Goal: Information Seeking & Learning: Check status

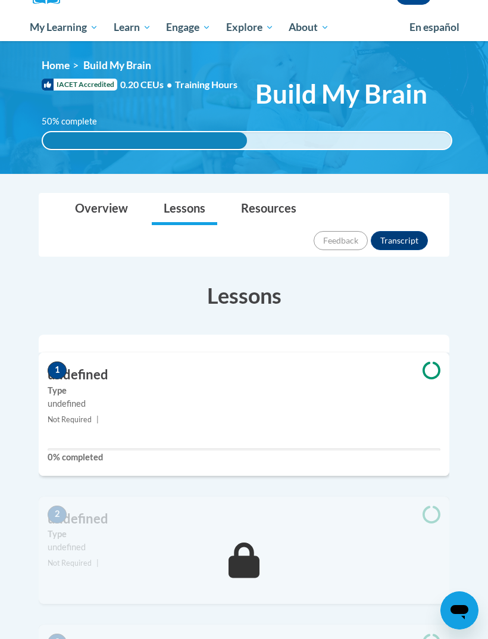
scroll to position [145, 0]
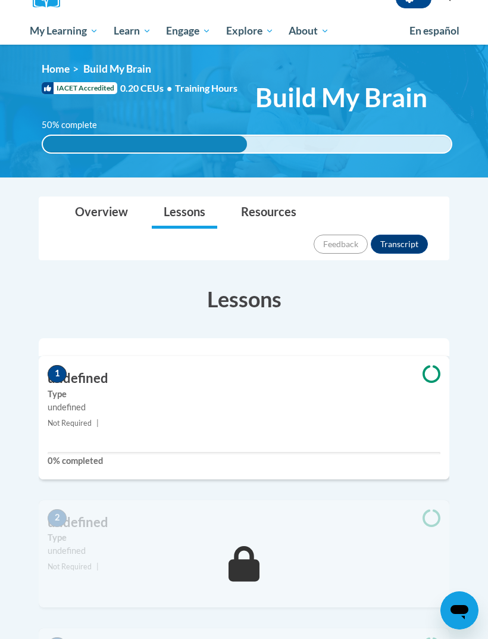
click at [105, 197] on link "Overview" at bounding box center [101, 213] width 77 height 32
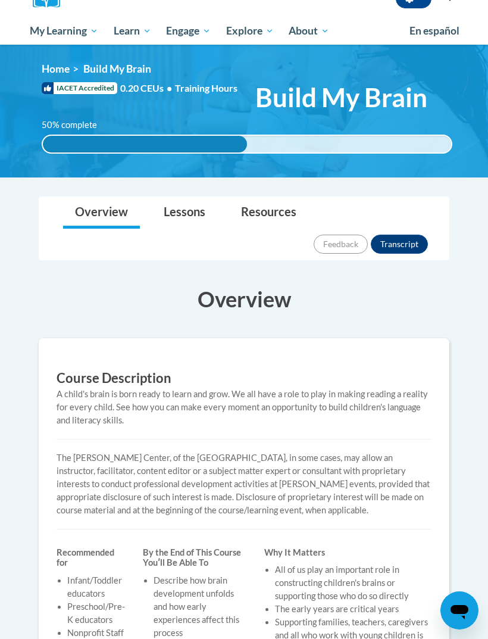
click at [91, 221] on link "Overview" at bounding box center [101, 213] width 77 height 32
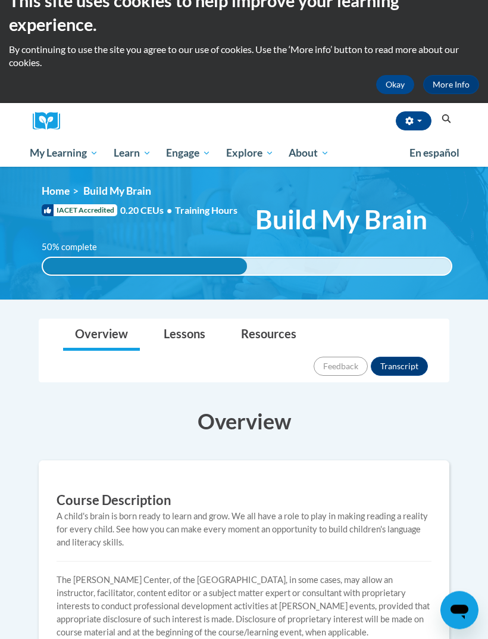
scroll to position [0, 0]
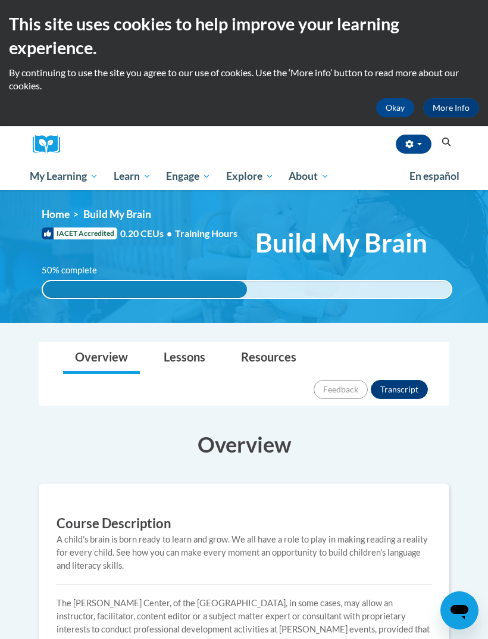
click at [399, 101] on button "Okay" at bounding box center [395, 107] width 38 height 19
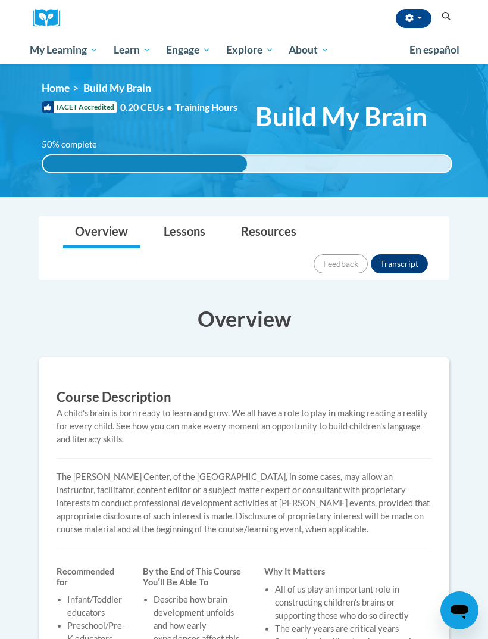
click at [81, 239] on link "Overview" at bounding box center [101, 233] width 77 height 32
click at [0, 0] on span "My Course Progress" at bounding box center [0, 0] width 0 height 0
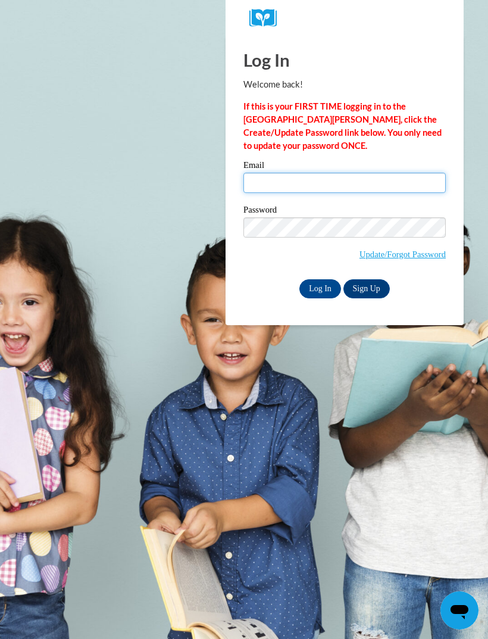
type input "Pchaparro@altaheadstart.org"
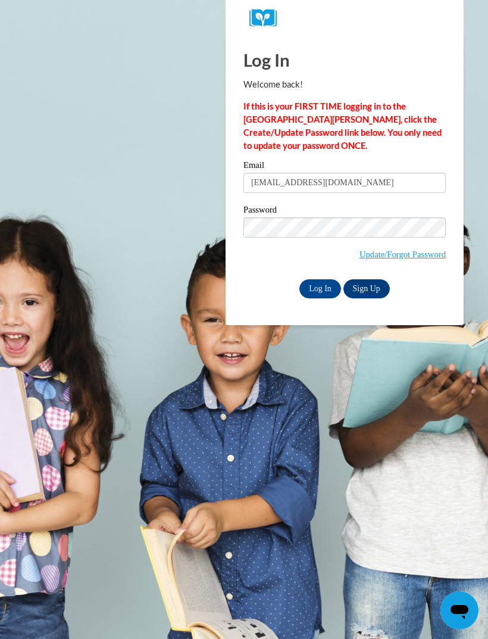
click at [320, 287] on input "Log In" at bounding box center [320, 288] width 42 height 19
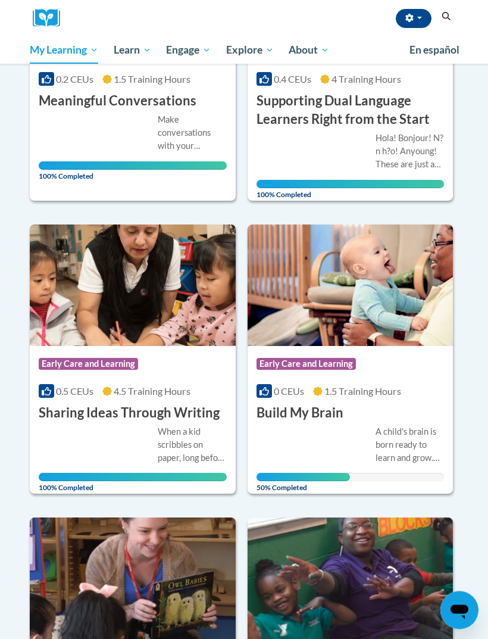
scroll to position [962, 0]
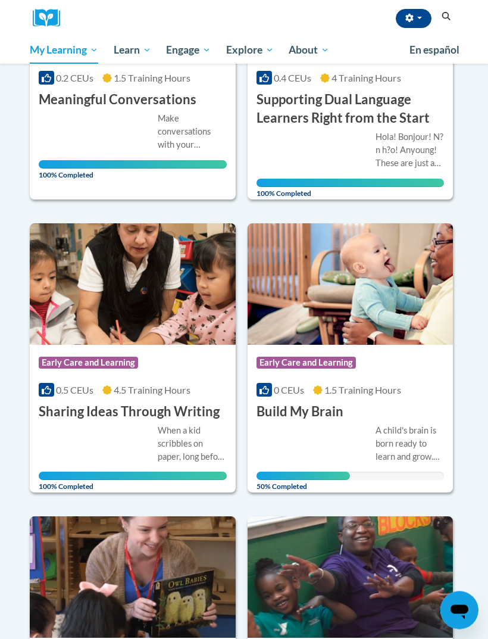
click at [393, 429] on div "A child's brain is born ready to learn and grow. We all have a role to play in …" at bounding box center [410, 443] width 69 height 39
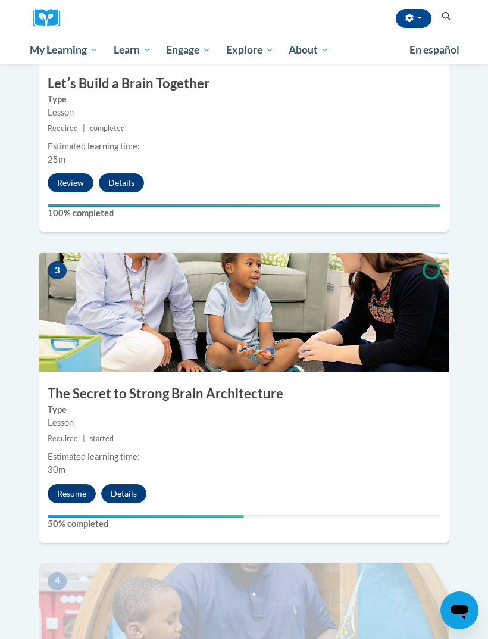
scroll to position [711, 0]
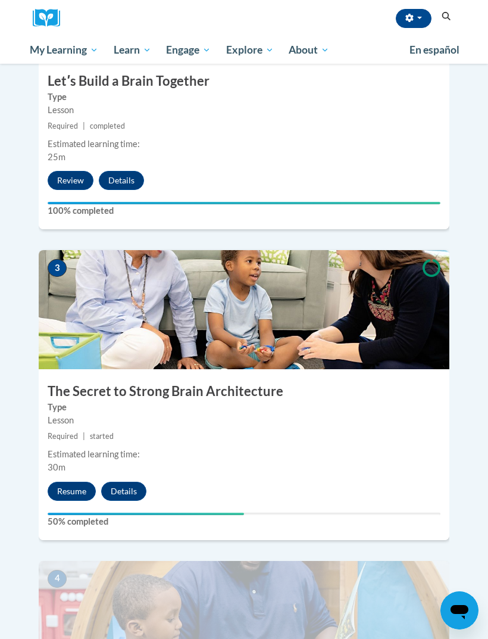
click at [70, 481] on button "Resume" at bounding box center [72, 490] width 48 height 19
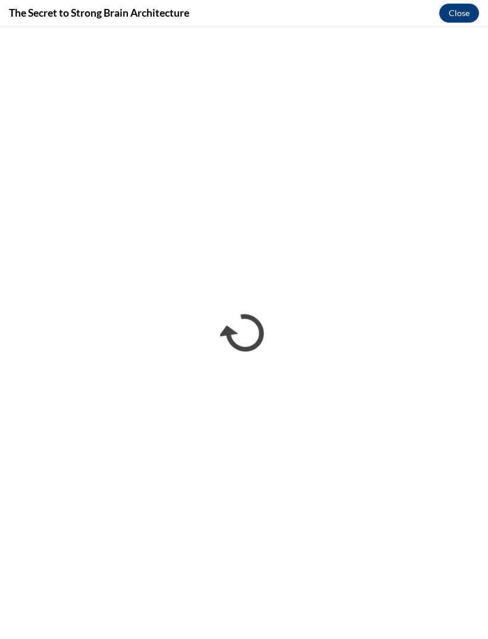
scroll to position [0, 0]
